Goal: Ask a question: Seek information or help from site administrators or community

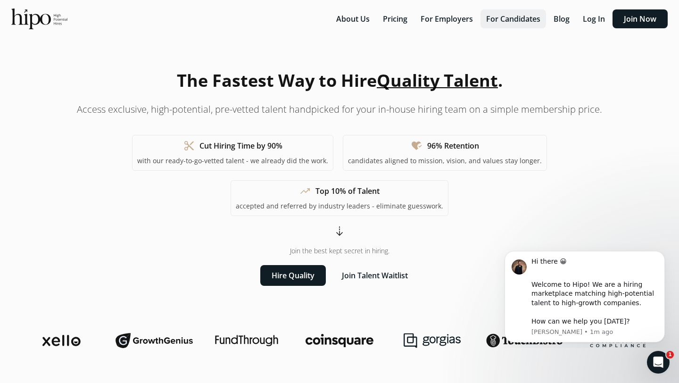
click at [515, 21] on button "For Candidates" at bounding box center [514, 18] width 66 height 19
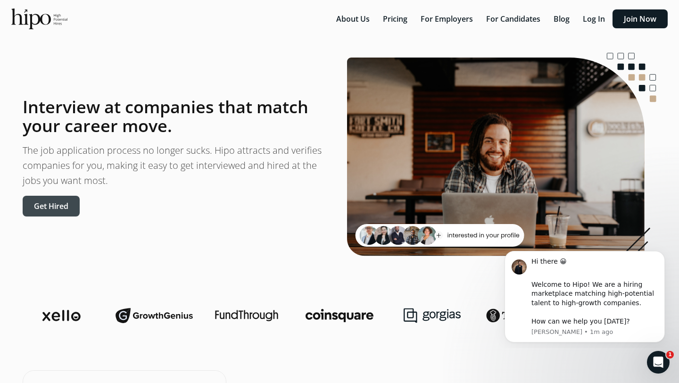
click at [66, 196] on button "Get Hired" at bounding box center [51, 206] width 57 height 21
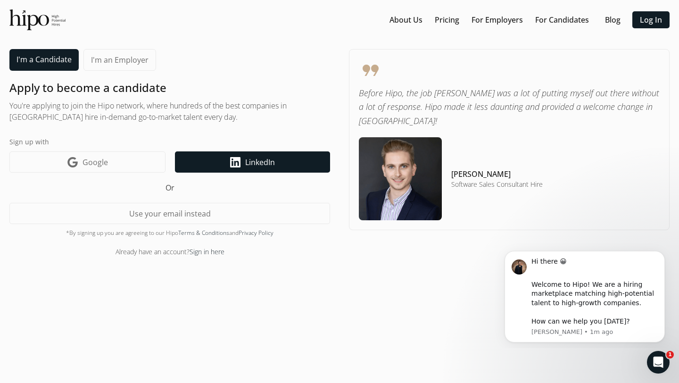
click at [219, 170] on link "LinkedIn icon LinkedIn" at bounding box center [252, 161] width 155 height 21
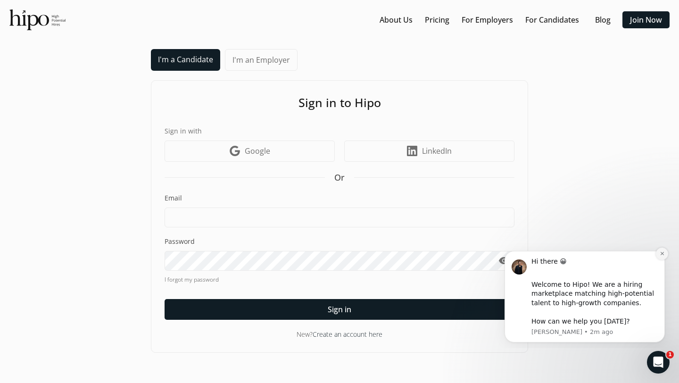
click at [660, 253] on icon "Dismiss notification" at bounding box center [662, 253] width 5 height 5
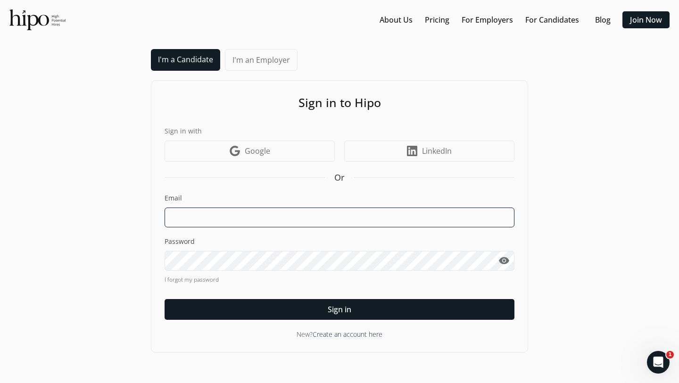
click at [284, 213] on input at bounding box center [340, 218] width 350 height 20
type input "cooperahola21@gmail.com"
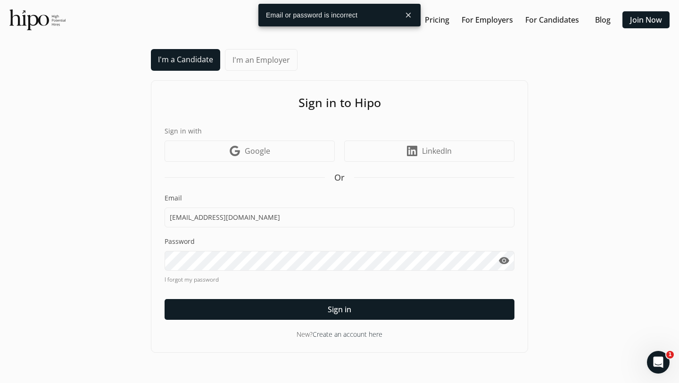
click at [337, 337] on link "Create an account here" at bounding box center [348, 334] width 70 height 9
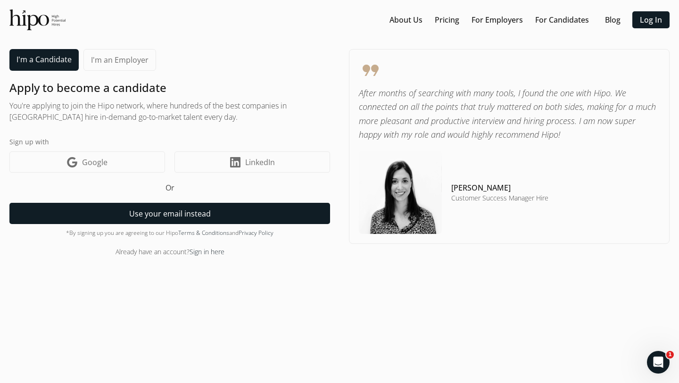
click at [162, 215] on button "Use your email instead" at bounding box center [169, 213] width 321 height 21
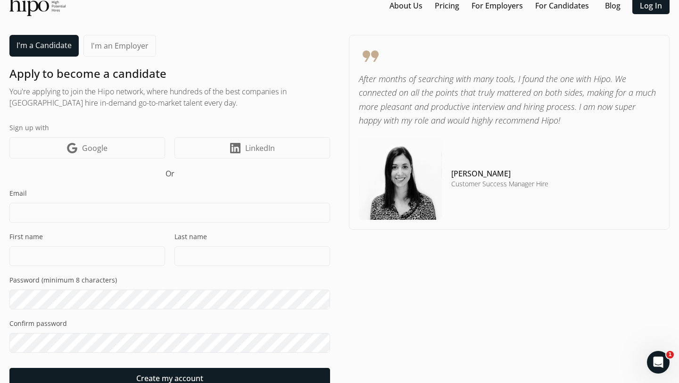
type input "cooperahola21@gmail.com"
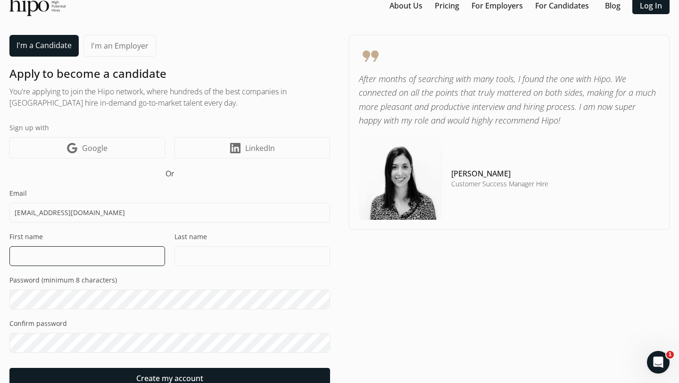
type input "Cooper"
type input "Ahola"
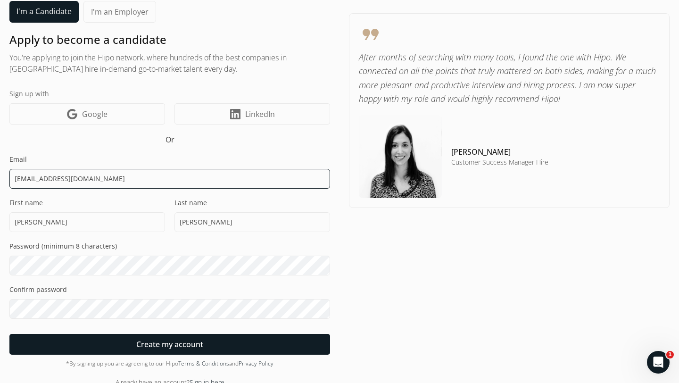
scroll to position [62, 0]
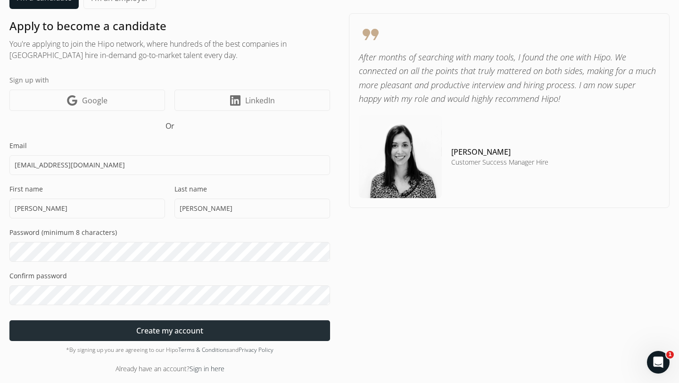
click at [106, 330] on div at bounding box center [169, 330] width 321 height 21
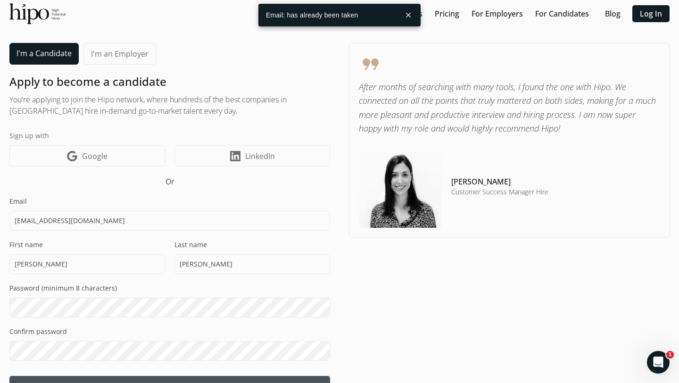
scroll to position [0, 0]
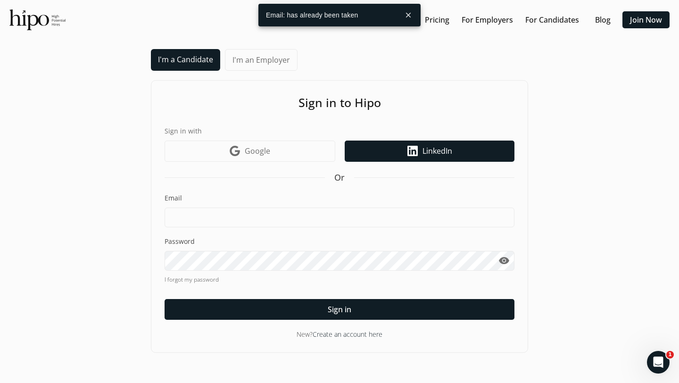
click at [408, 150] on icon "LinkedIn icon" at bounding box center [413, 151] width 10 height 10
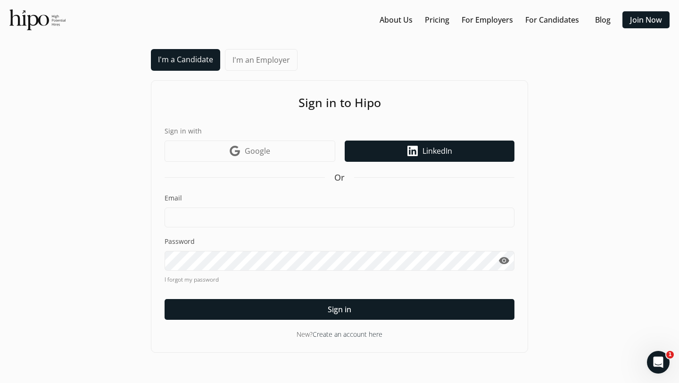
click at [428, 154] on span "LinkedIn" at bounding box center [438, 150] width 30 height 11
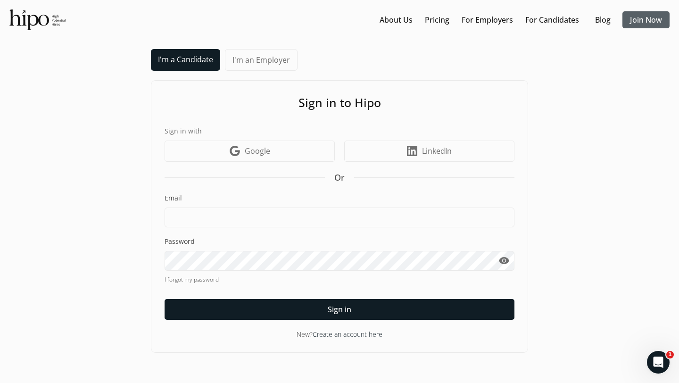
click at [639, 20] on link "Join Now" at bounding box center [646, 19] width 32 height 11
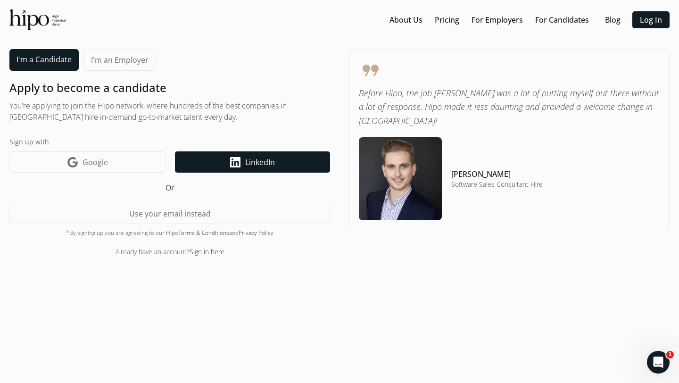
click at [234, 164] on icon "LinkedIn icon" at bounding box center [235, 162] width 10 height 10
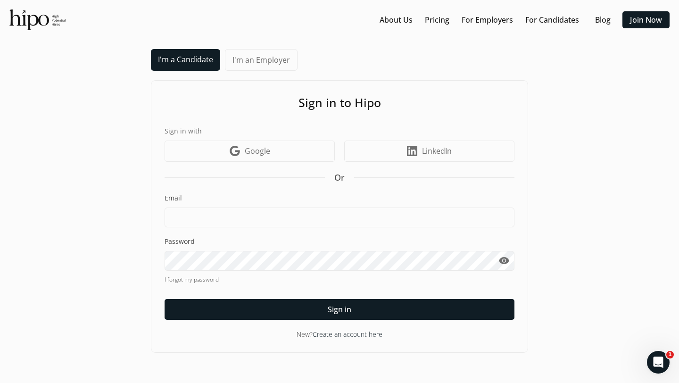
click at [568, 161] on div "I'm a Candidate I'm an Employer Sign in to Hipo Sign in with Google icon Google…" at bounding box center [339, 201] width 660 height 304
click at [652, 359] on icon "Open Intercom Messenger" at bounding box center [657, 361] width 16 height 16
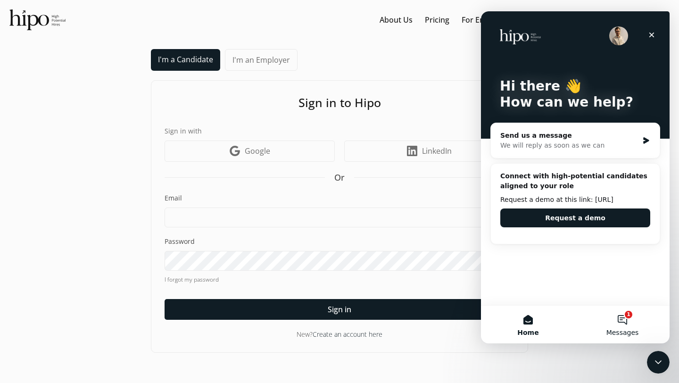
click at [615, 320] on button "1 Messages" at bounding box center [622, 325] width 94 height 38
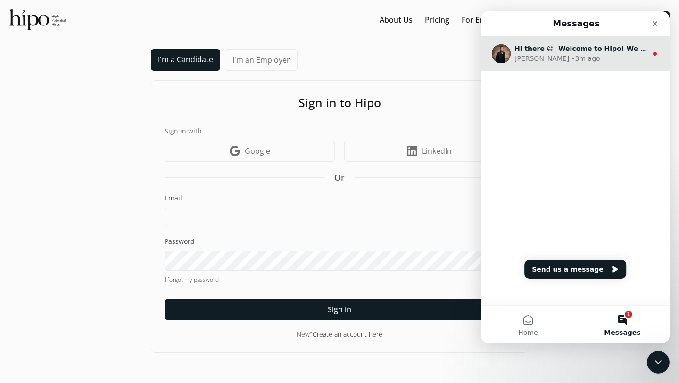
click at [581, 59] on div "[PERSON_NAME] • 3m ago" at bounding box center [581, 59] width 133 height 10
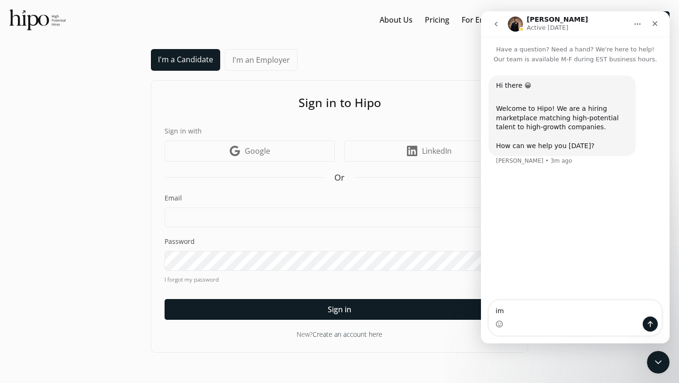
type textarea "i"
type textarea "it wont let me sign in"
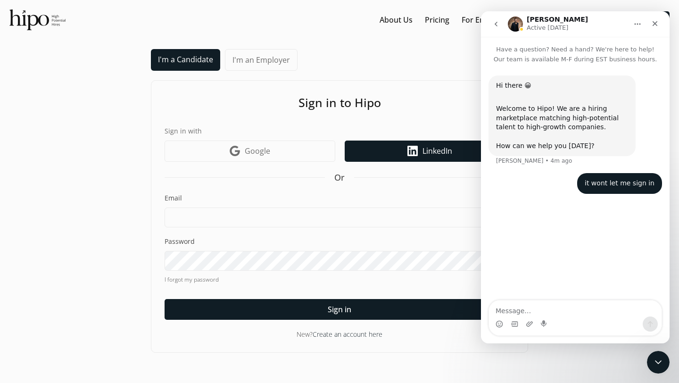
click at [406, 156] on link "LinkedIn icon LinkedIn" at bounding box center [430, 151] width 170 height 21
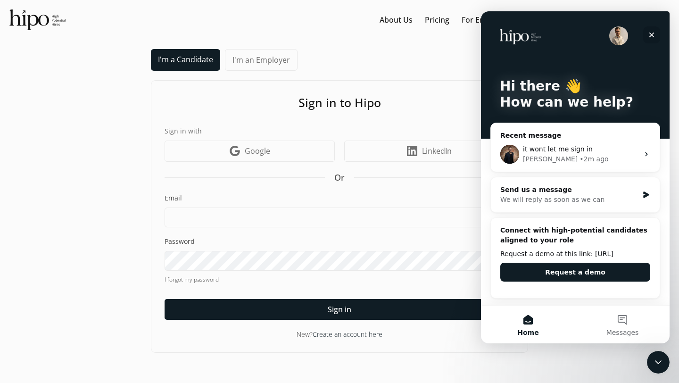
click at [652, 35] on icon "Close" at bounding box center [651, 35] width 5 height 5
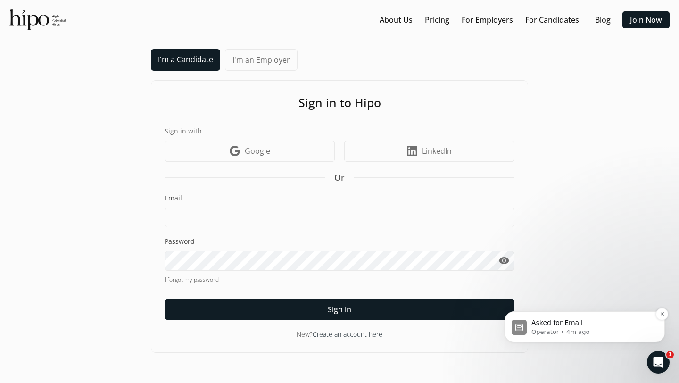
click at [591, 333] on p "Operator • 4m ago" at bounding box center [593, 332] width 122 height 8
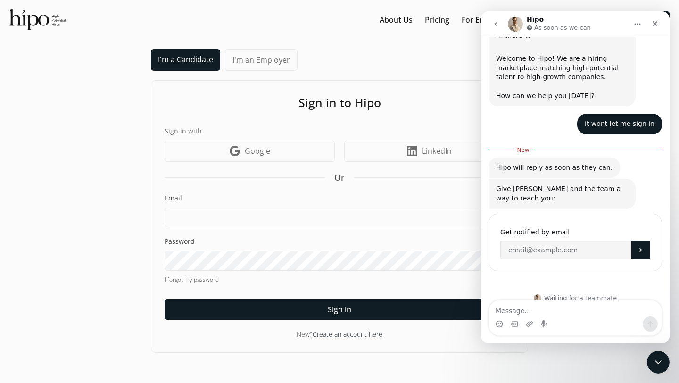
scroll to position [61, 0]
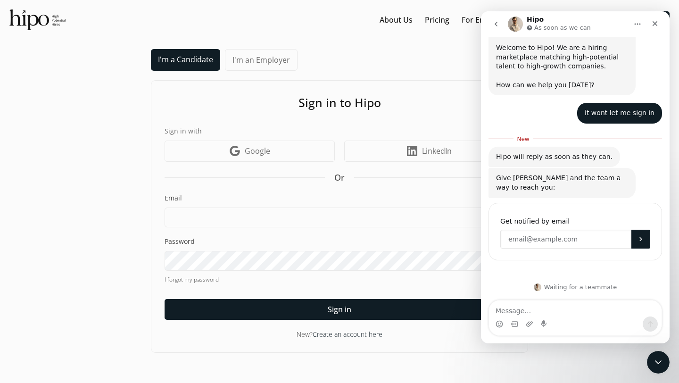
click at [557, 237] on input "Enter your email" at bounding box center [565, 239] width 131 height 19
type input "cooperahola21@gmail.com"
click at [648, 242] on button "Submit" at bounding box center [641, 239] width 19 height 19
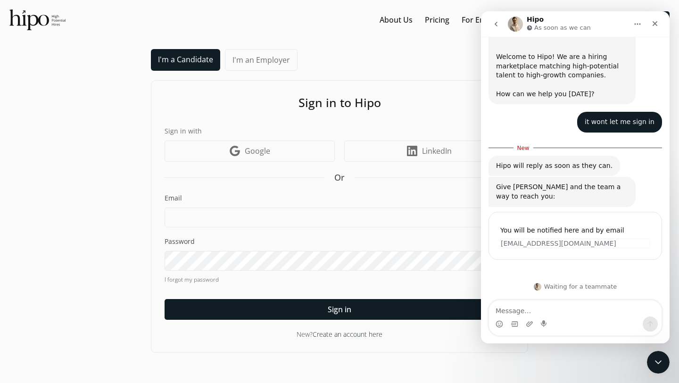
scroll to position [51, 0]
